Goal: Task Accomplishment & Management: Manage account settings

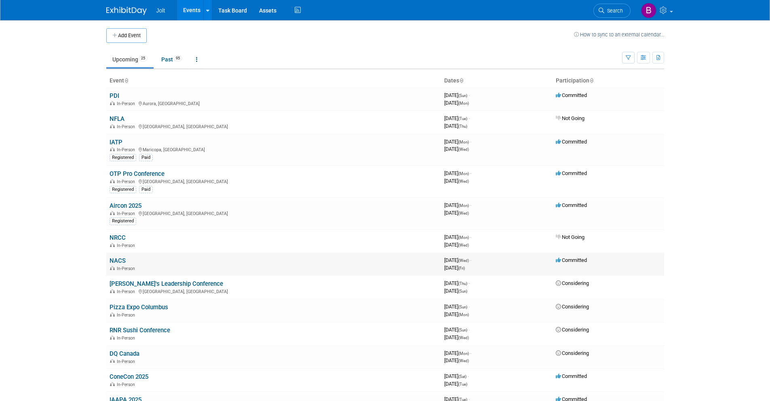
click at [120, 259] on link "NACS" at bounding box center [118, 260] width 16 height 7
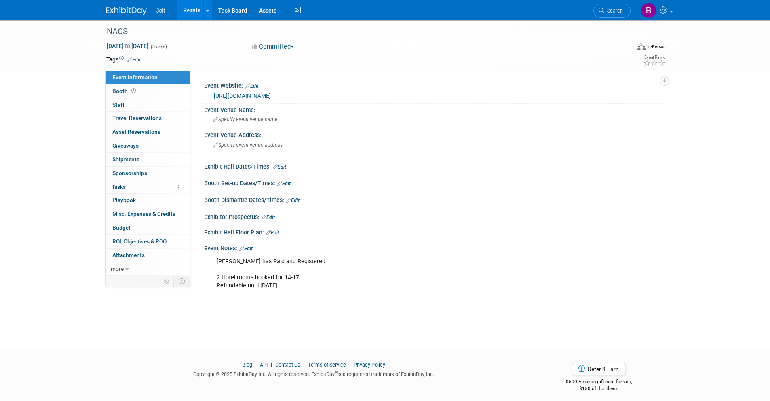
click at [250, 248] on link "Edit" at bounding box center [245, 249] width 13 height 6
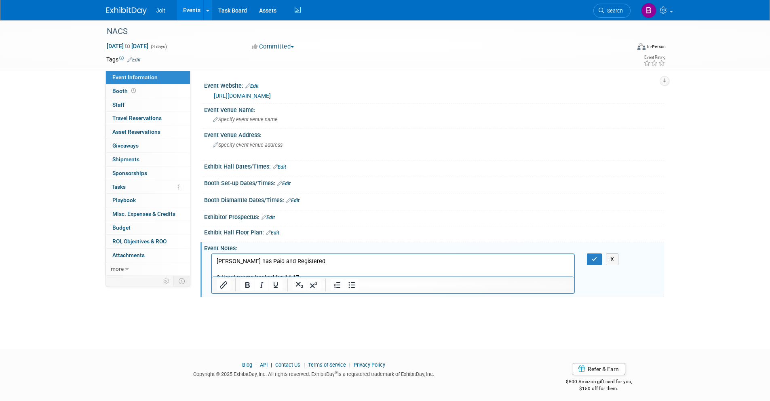
click at [312, 265] on p "CJ has Paid and Registered 2 Hotel rooms booked for 14-17 Refundable until Oct …" at bounding box center [392, 273] width 353 height 32
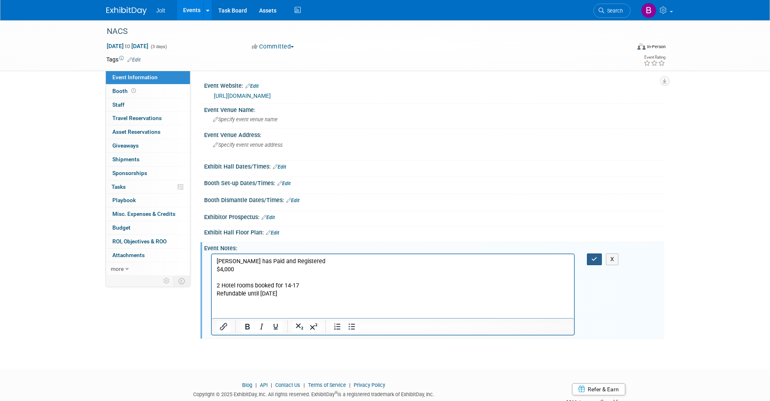
click at [600, 258] on button "button" at bounding box center [594, 259] width 15 height 12
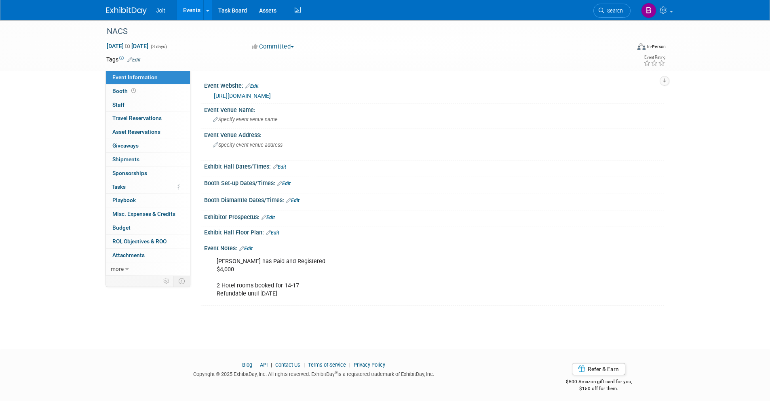
click at [118, 25] on div "NACS" at bounding box center [361, 31] width 514 height 15
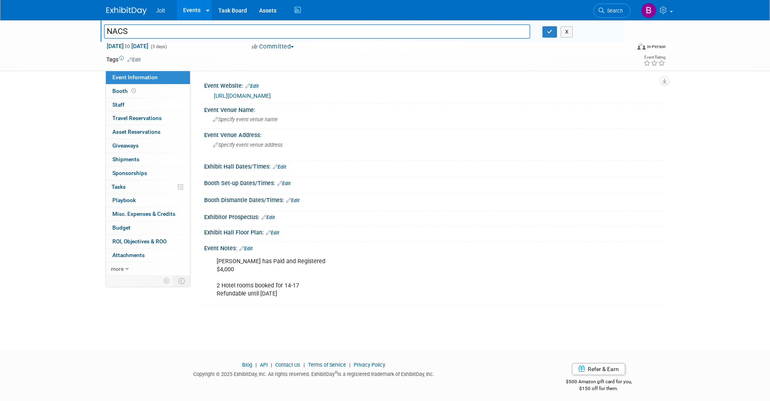
click at [127, 13] on img at bounding box center [126, 11] width 40 height 8
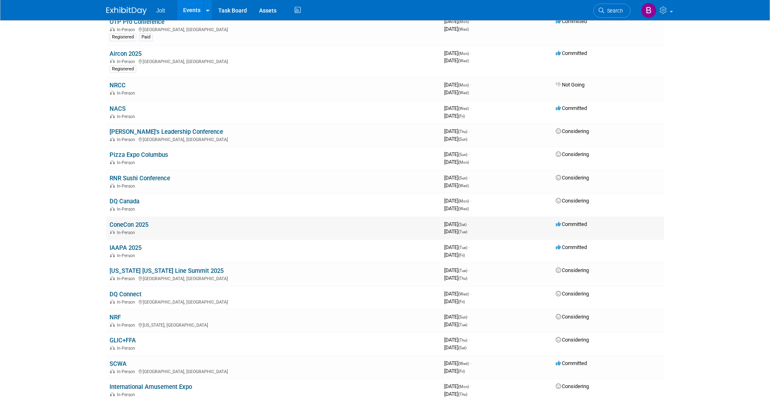
scroll to position [106, 0]
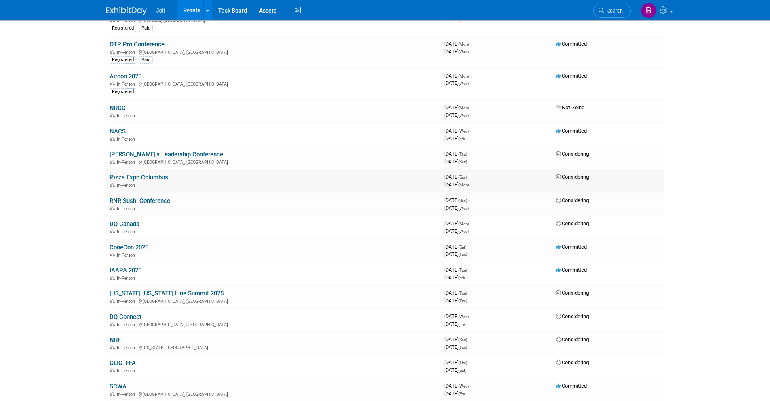
click at [152, 176] on link "Pizza Expo Columbus" at bounding box center [139, 177] width 59 height 7
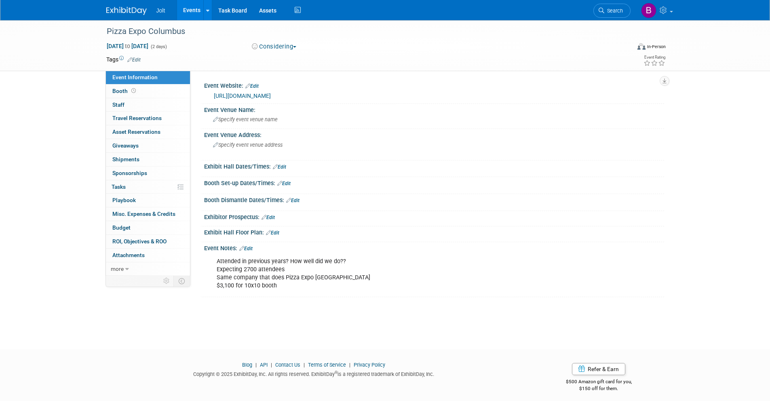
click at [131, 12] on img at bounding box center [126, 11] width 40 height 8
